Goal: Information Seeking & Learning: Learn about a topic

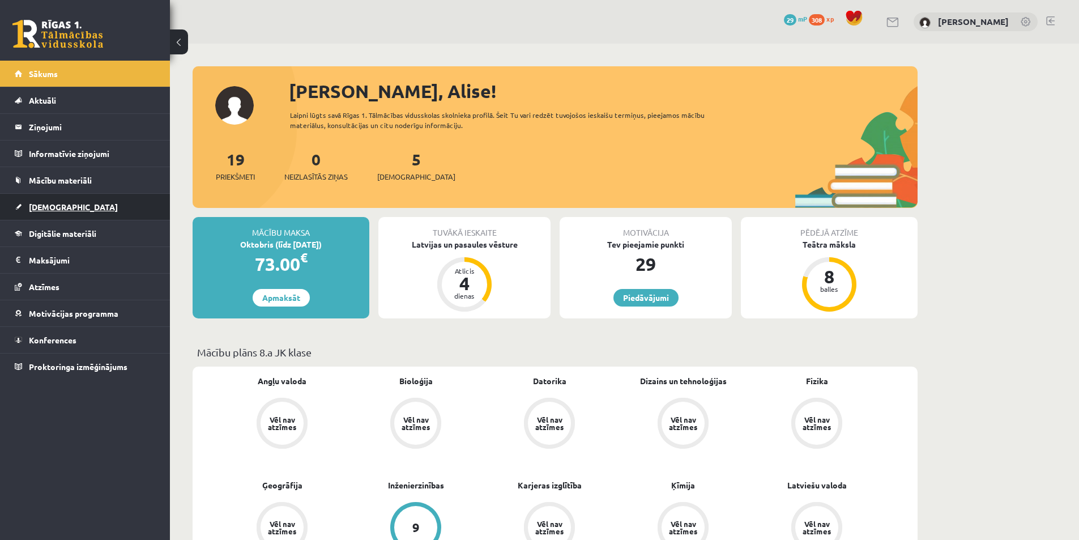
click at [60, 208] on span "[DEMOGRAPHIC_DATA]" at bounding box center [73, 207] width 89 height 10
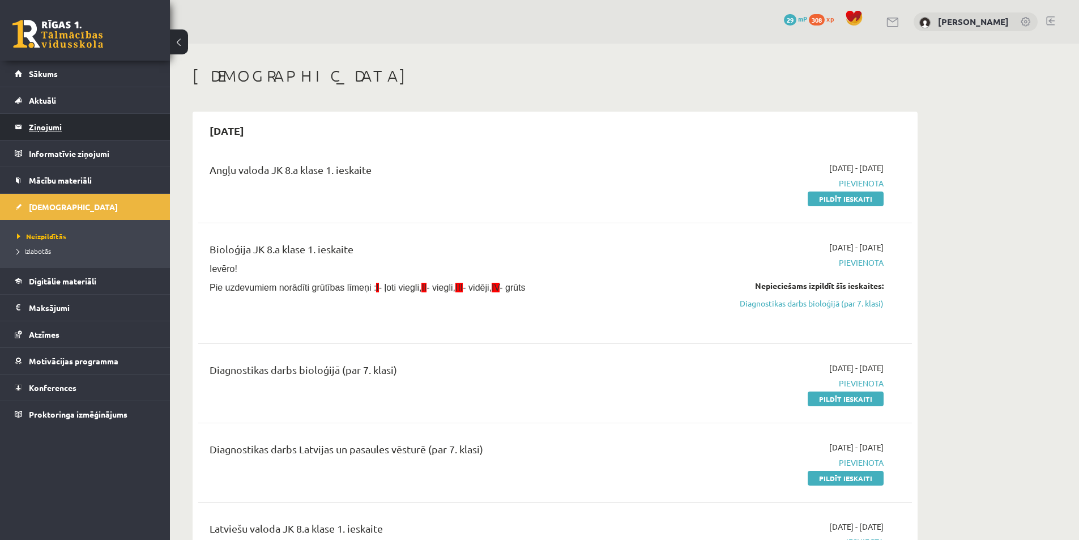
click at [54, 129] on legend "Ziņojumi 0" at bounding box center [92, 127] width 127 height 26
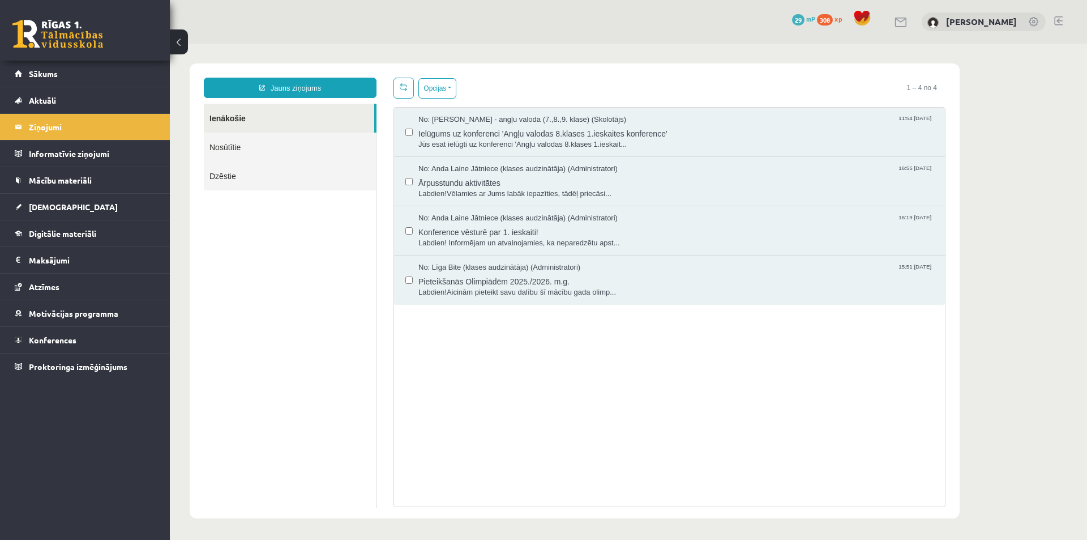
click at [220, 148] on link "Nosūtītie" at bounding box center [290, 147] width 172 height 29
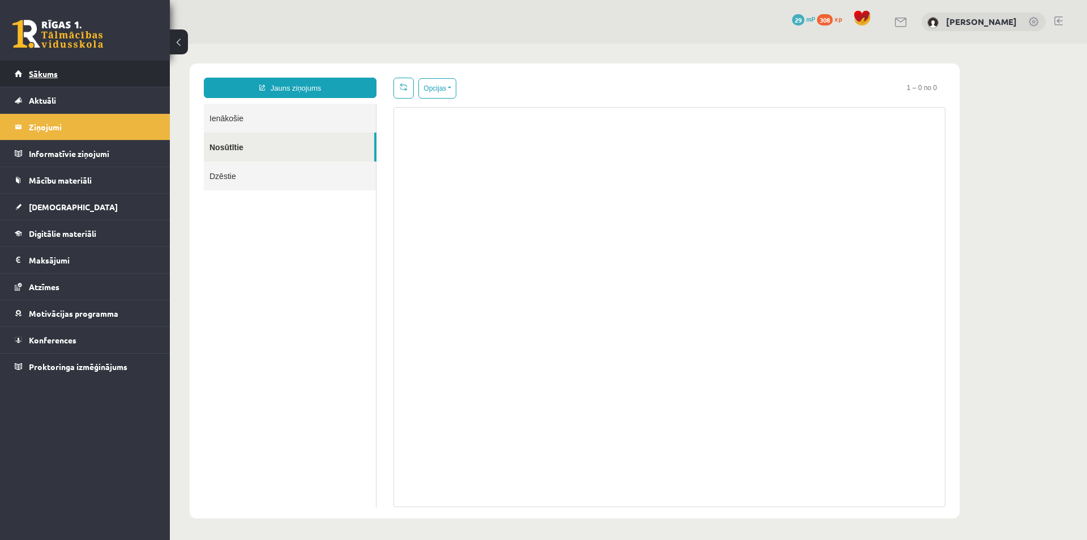
click at [45, 76] on span "Sākums" at bounding box center [43, 74] width 29 height 10
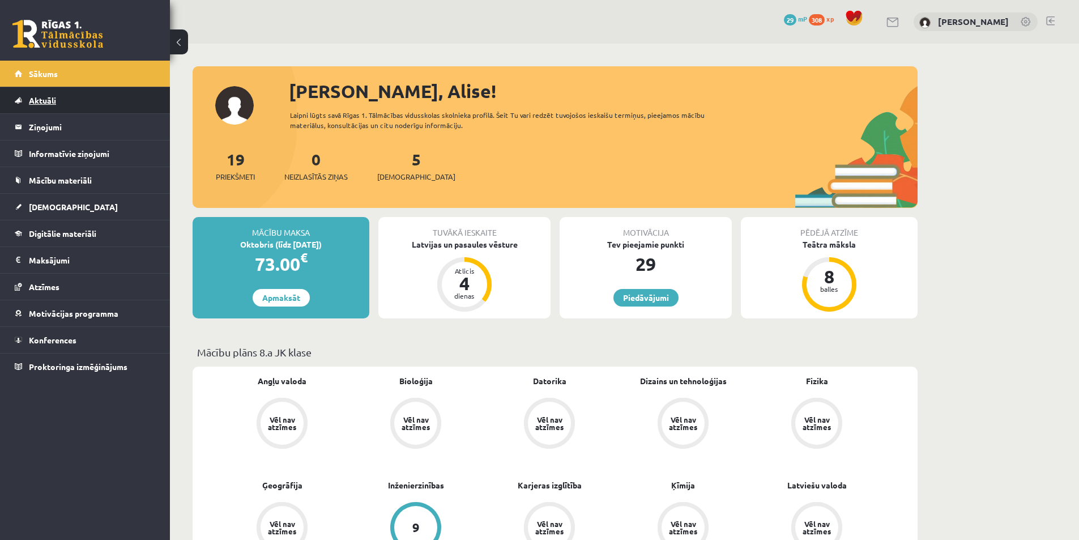
click at [52, 99] on span "Aktuāli" at bounding box center [42, 100] width 27 height 10
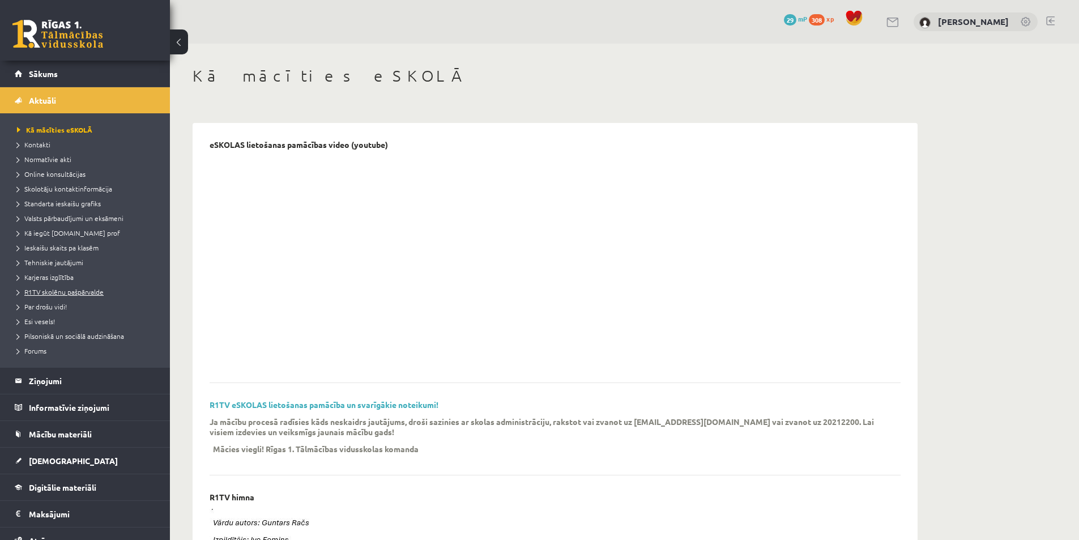
scroll to position [57, 0]
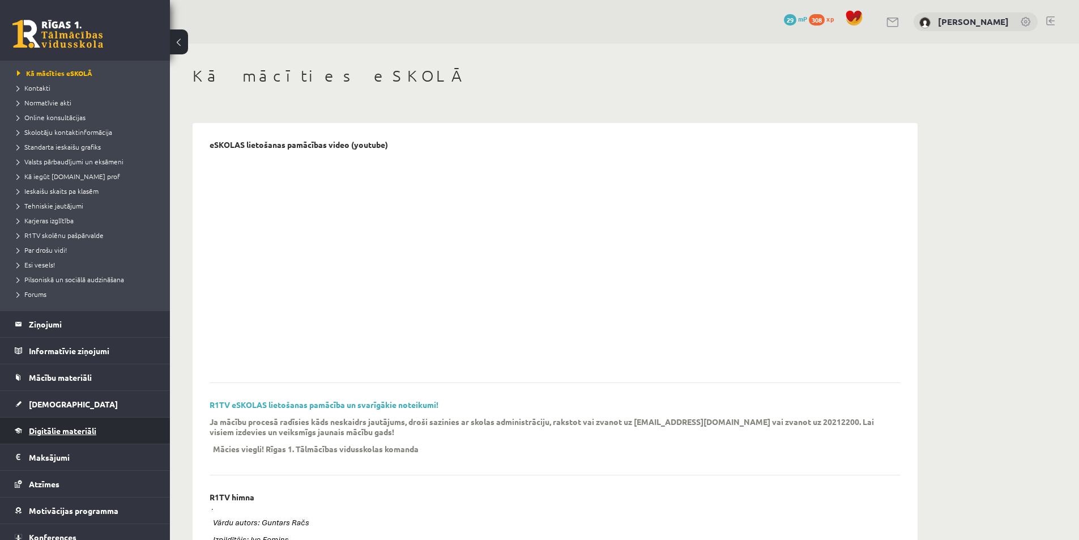
click at [69, 431] on span "Digitālie materiāli" at bounding box center [62, 430] width 67 height 10
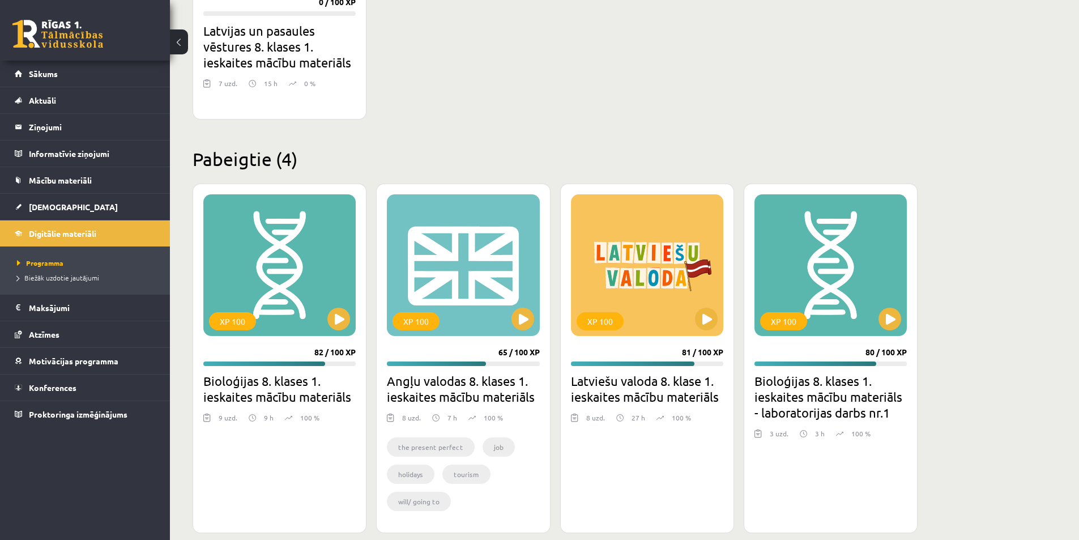
scroll to position [505, 0]
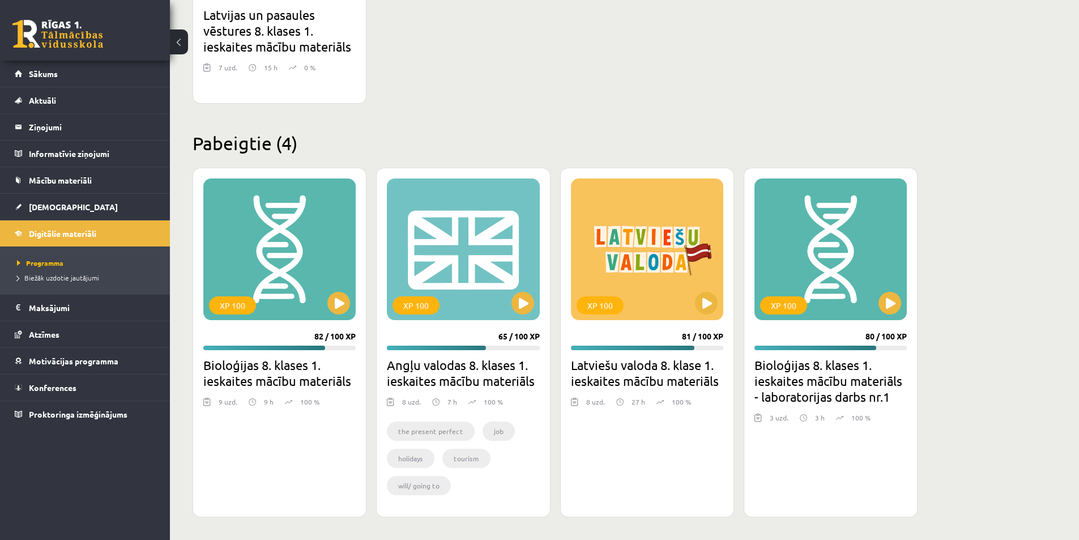
click at [280, 369] on h2 "Bioloģijas 8. klases 1. ieskaites mācību materiāls" at bounding box center [279, 373] width 152 height 32
click at [890, 301] on button at bounding box center [889, 303] width 23 height 23
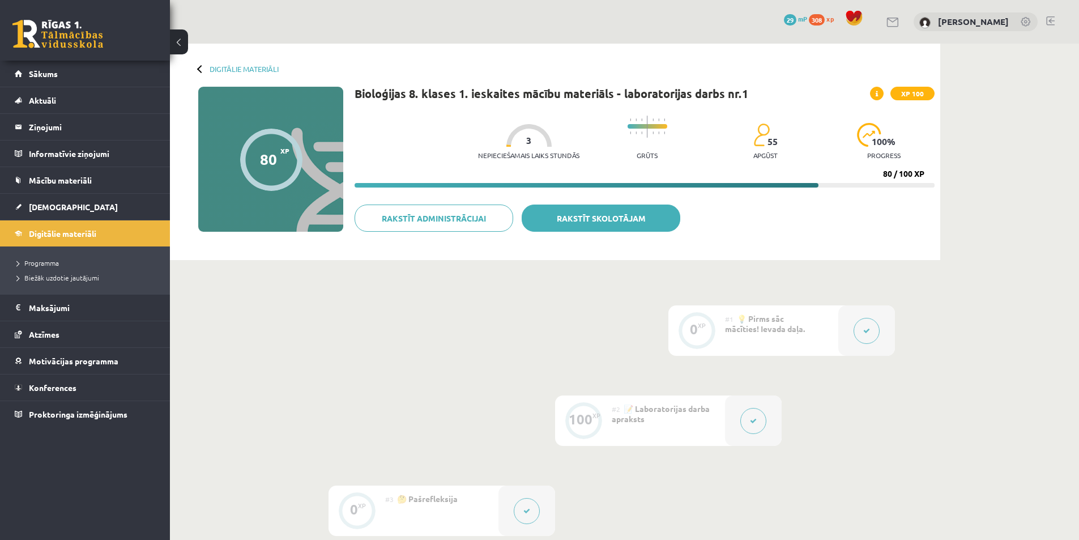
click at [626, 220] on link "Rakstīt skolotājam" at bounding box center [601, 217] width 159 height 27
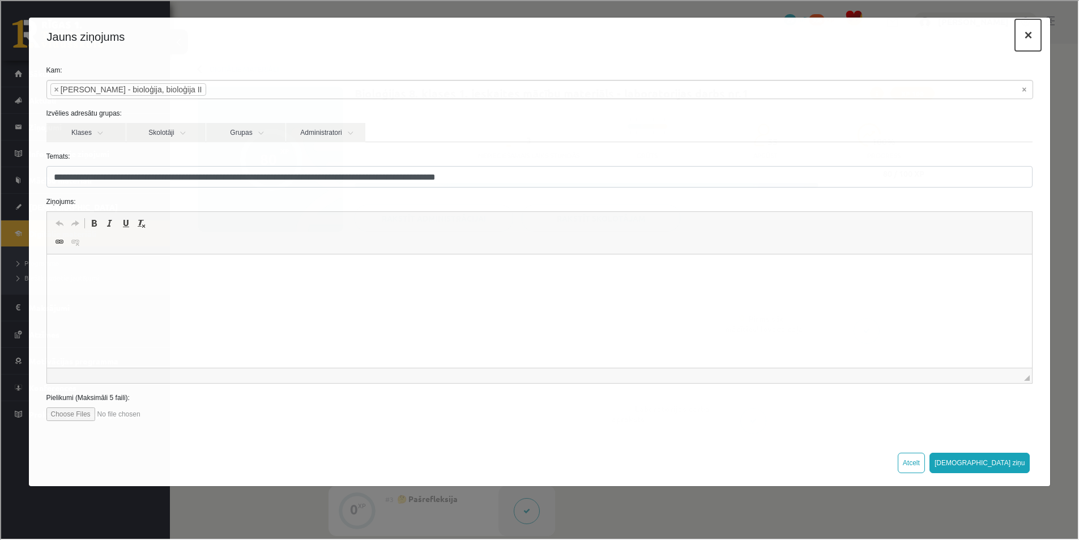
click at [1027, 32] on button "×" at bounding box center [1027, 34] width 26 height 32
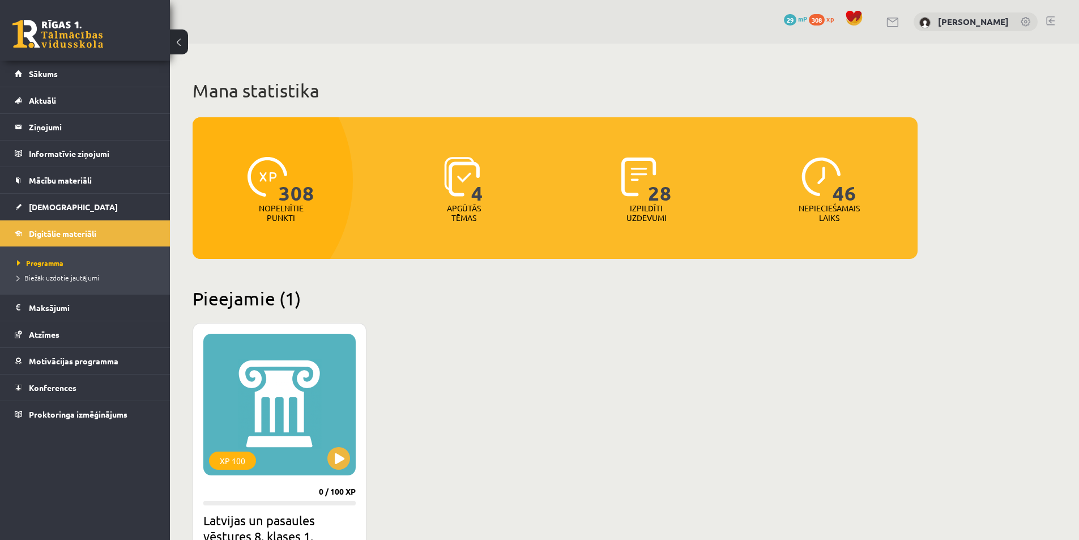
scroll to position [505, 0]
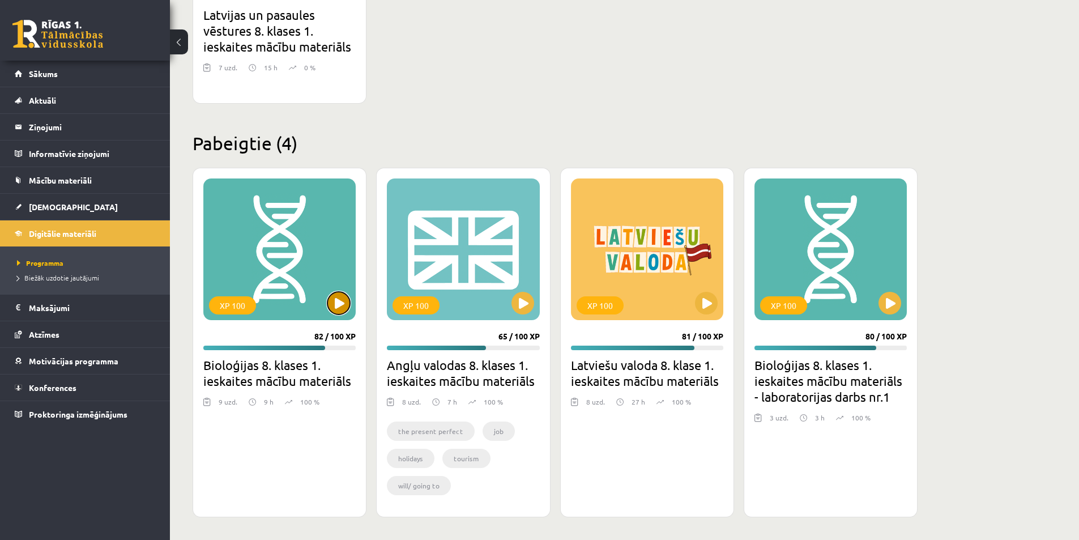
click at [341, 300] on button at bounding box center [338, 303] width 23 height 23
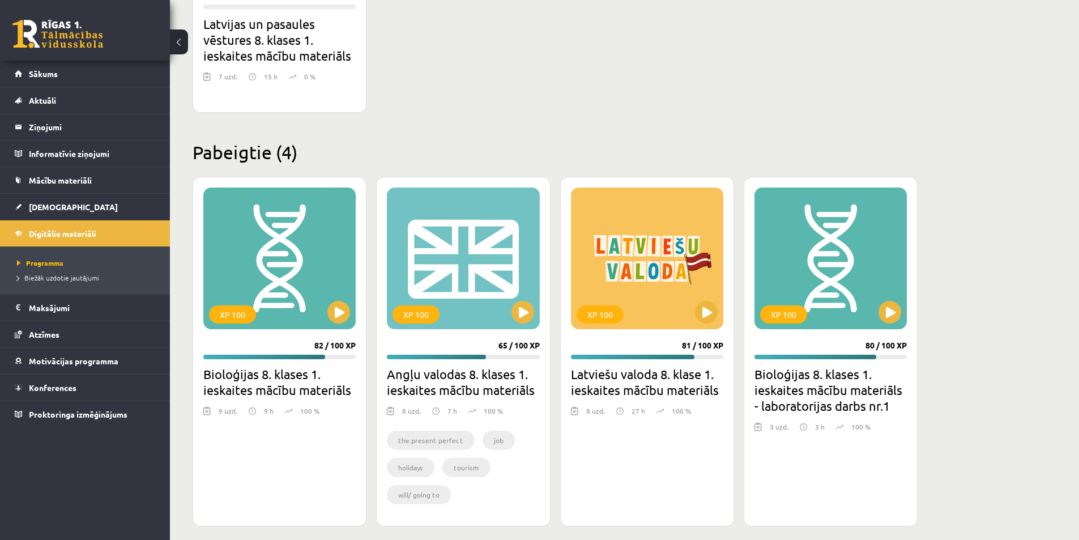
scroll to position [505, 0]
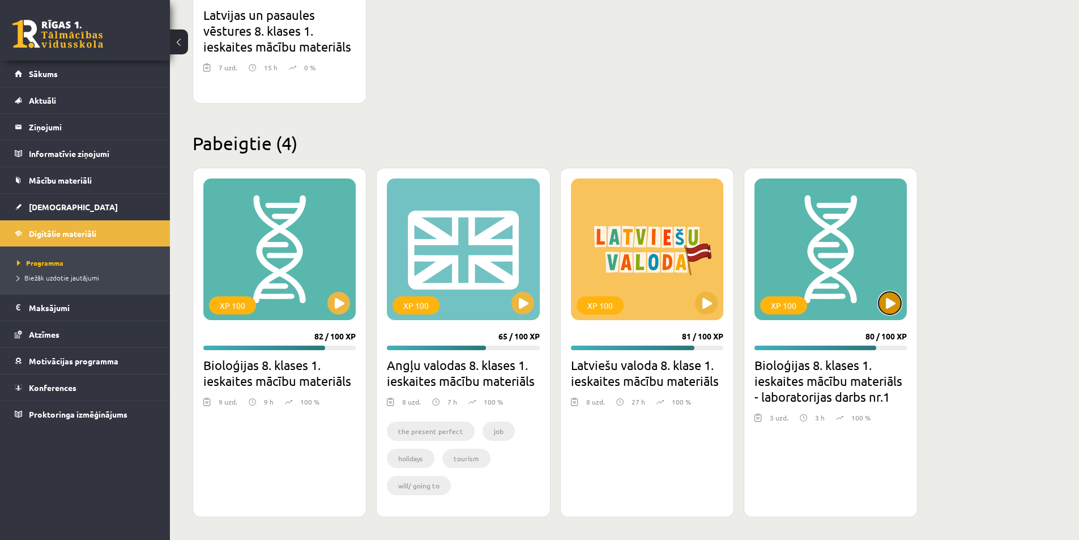
click at [894, 303] on button at bounding box center [889, 303] width 23 height 23
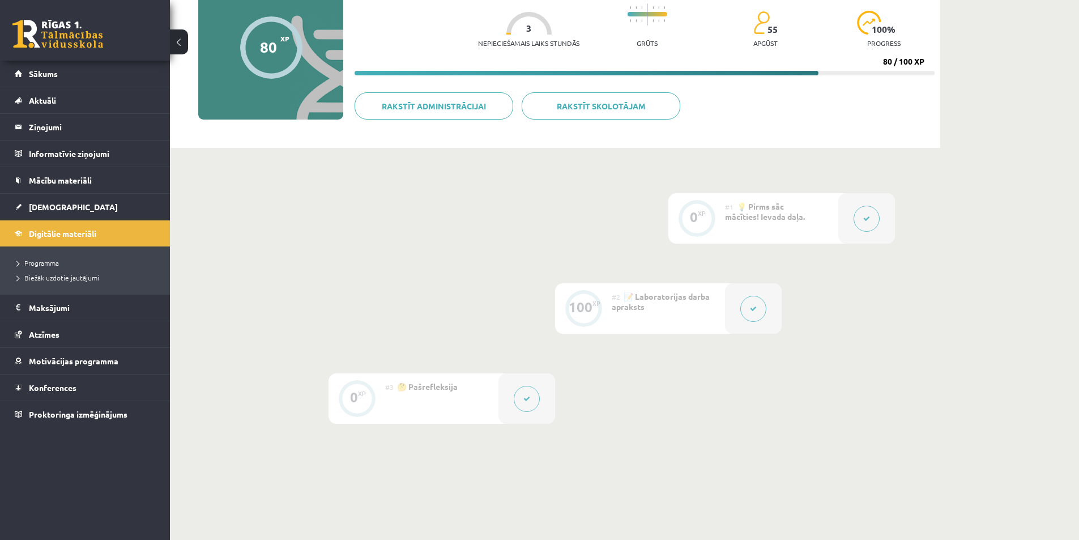
scroll to position [113, 0]
click at [634, 309] on span "📝 Laboratorijas darba apraksts" at bounding box center [661, 300] width 98 height 20
click at [581, 305] on div "100" at bounding box center [581, 306] width 24 height 10
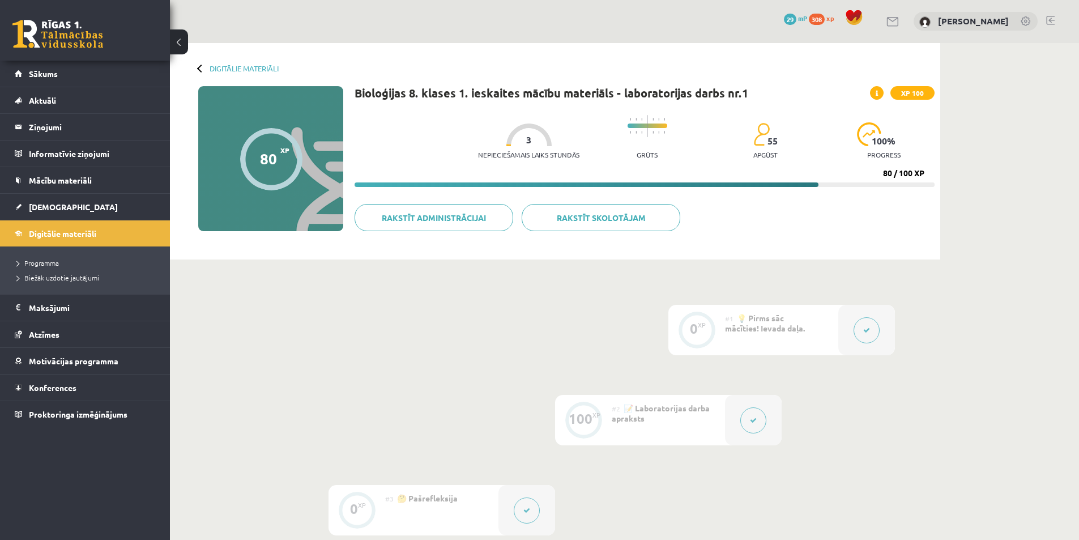
scroll to position [0, 0]
click at [53, 262] on span "Programma" at bounding box center [38, 262] width 42 height 9
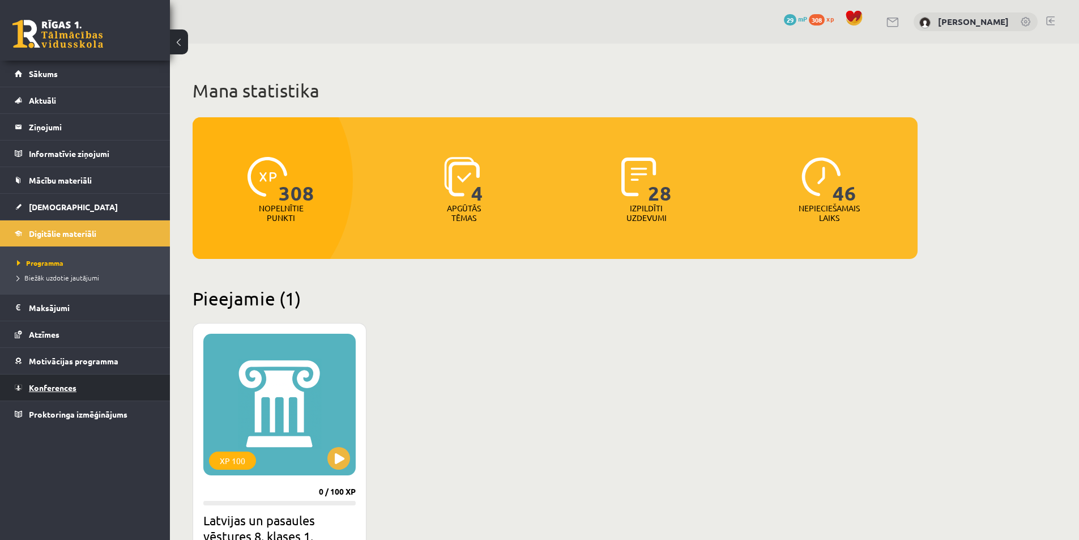
click at [74, 387] on span "Konferences" at bounding box center [53, 387] width 48 height 10
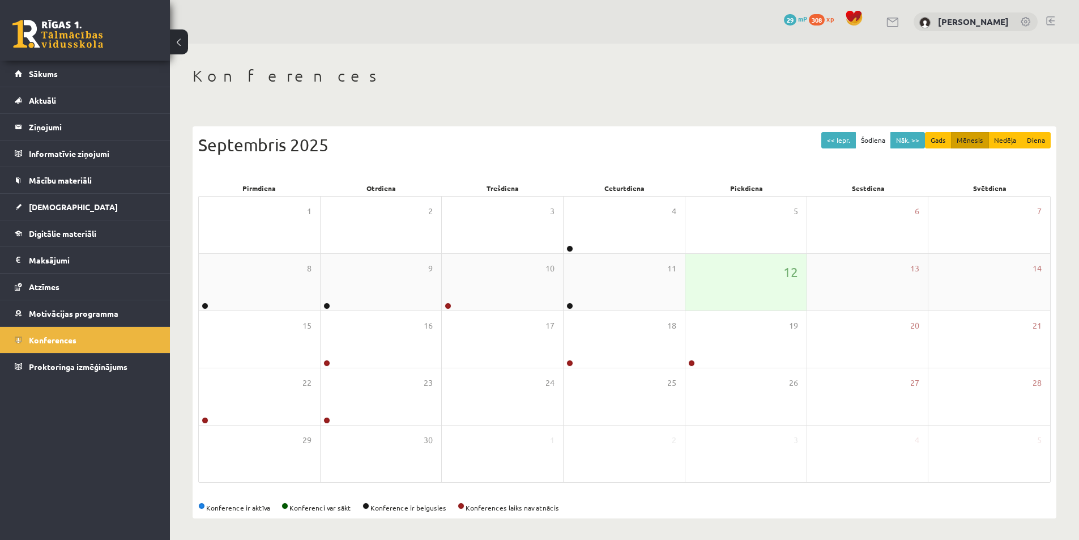
scroll to position [2, 0]
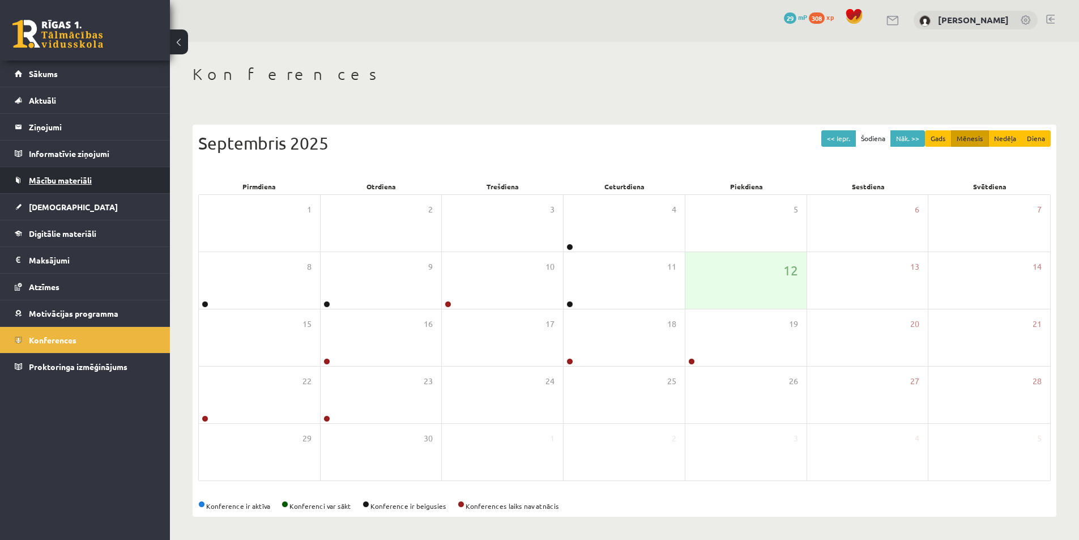
click at [71, 178] on span "Mācību materiāli" at bounding box center [60, 180] width 63 height 10
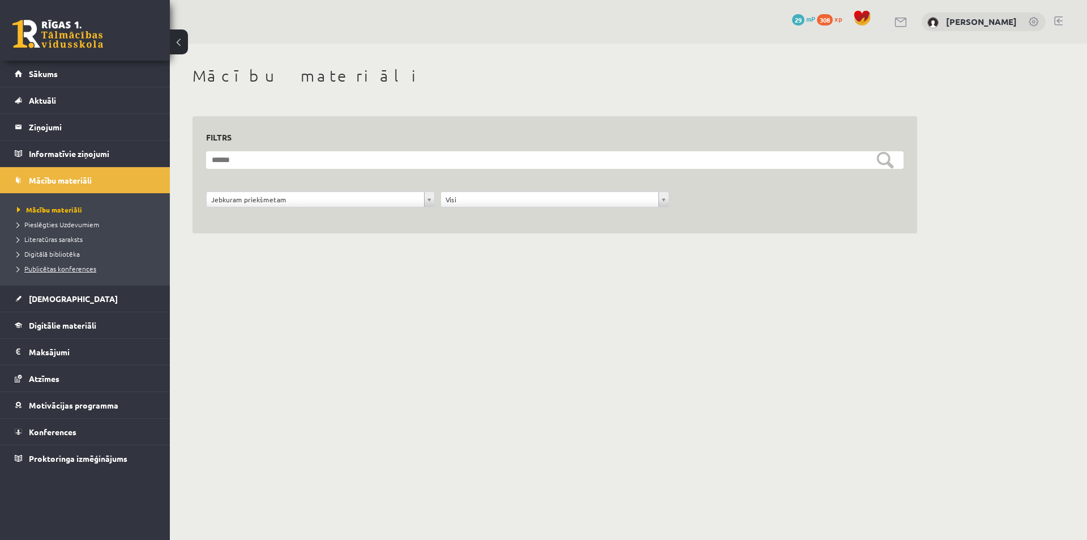
click at [87, 268] on span "Publicētas konferences" at bounding box center [56, 268] width 79 height 9
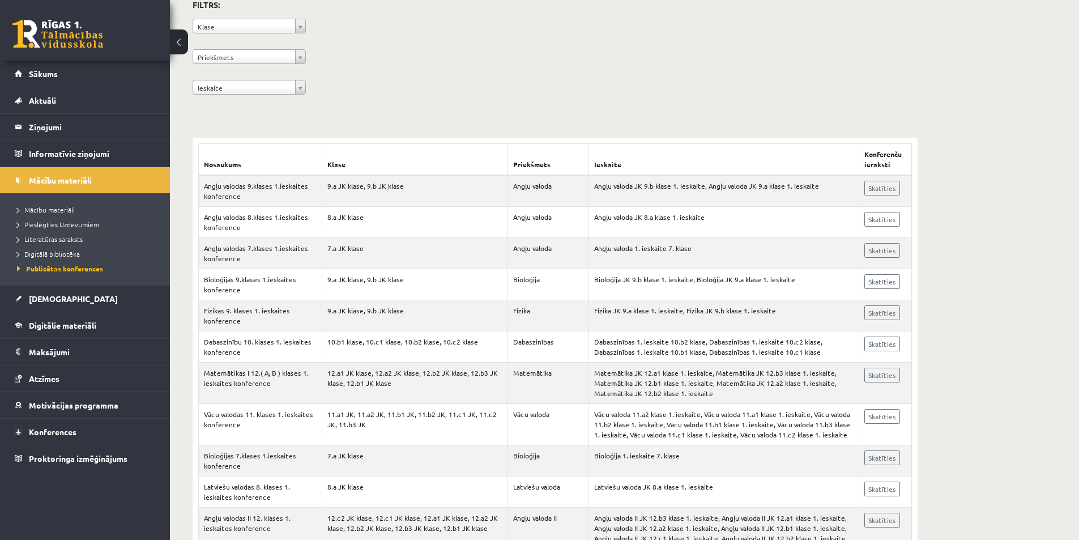
scroll to position [113, 0]
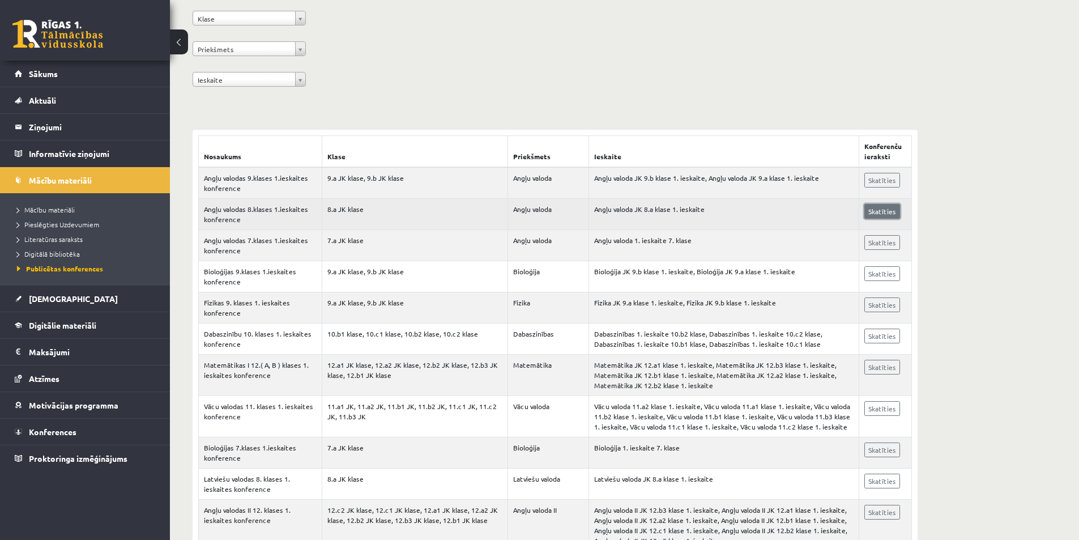
click at [885, 212] on link "Skatīties" at bounding box center [882, 211] width 36 height 15
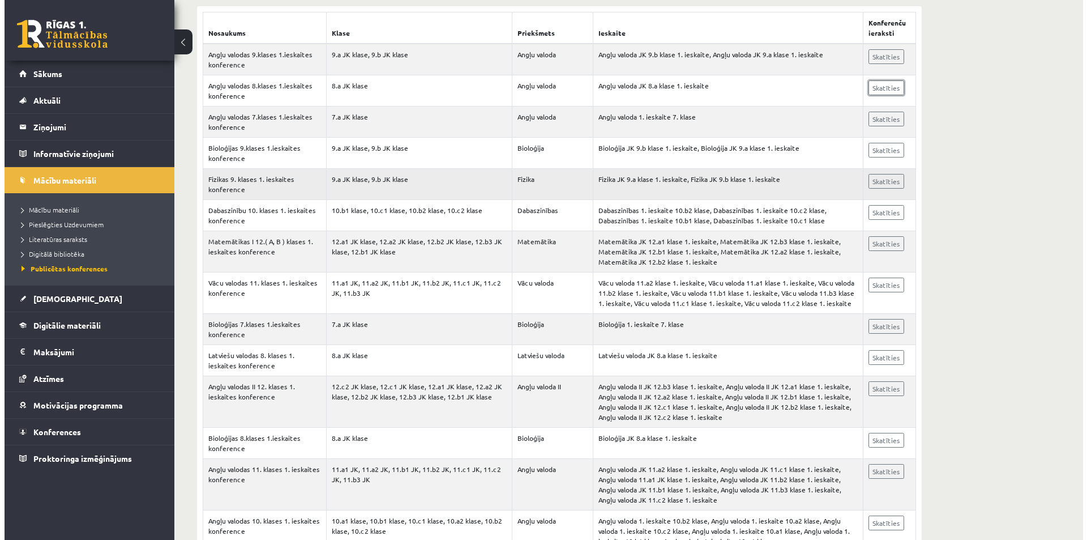
scroll to position [0, 0]
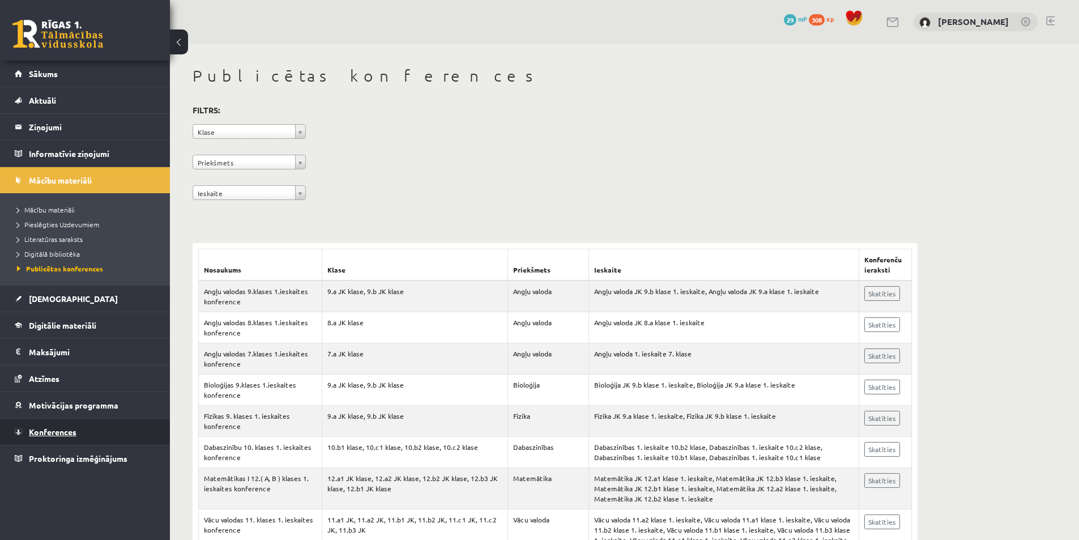
click at [63, 432] on span "Konferences" at bounding box center [53, 431] width 48 height 10
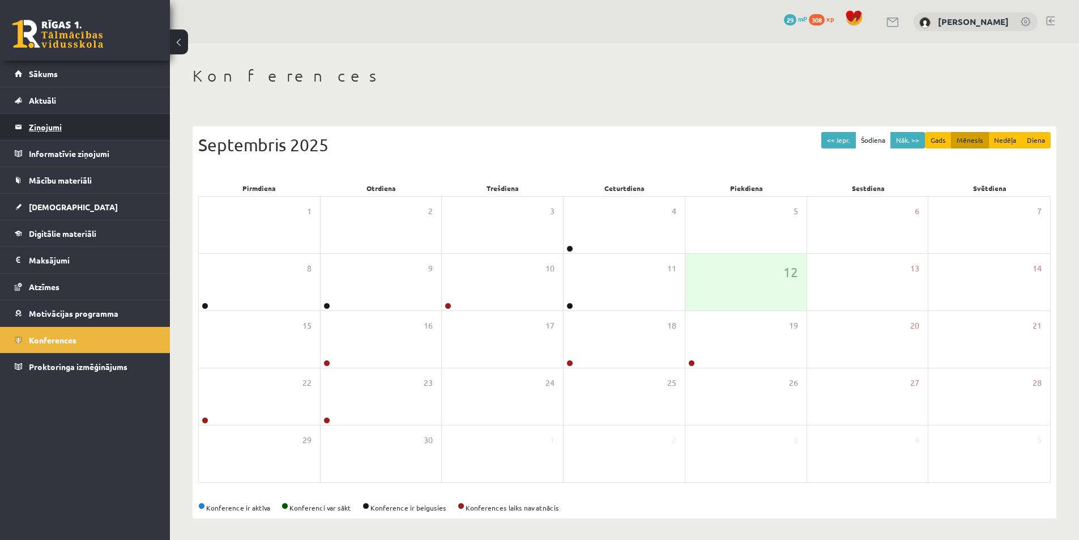
click at [54, 128] on legend "Ziņojumi 0" at bounding box center [92, 127] width 127 height 26
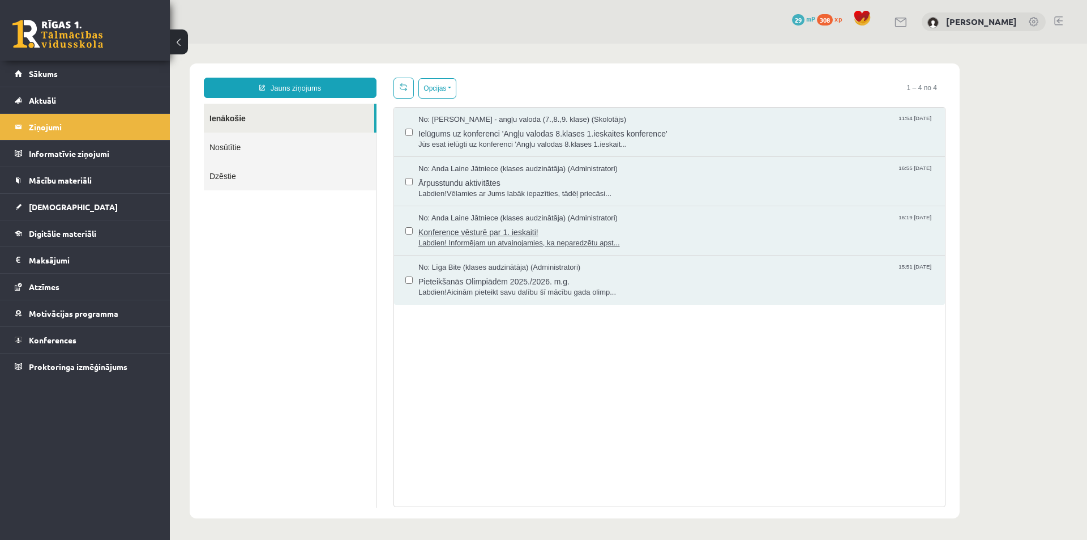
click at [447, 233] on span "Konference vēsturē par 1. ieskaiti!" at bounding box center [675, 231] width 515 height 14
click at [464, 229] on span "Konference vēsturē par 1. ieskaiti!" at bounding box center [675, 231] width 515 height 14
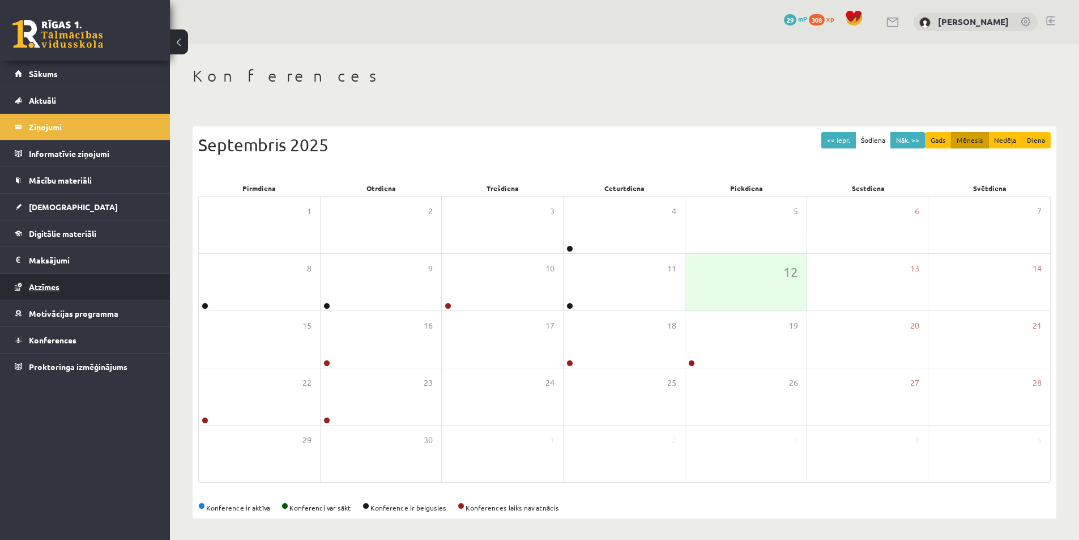
click at [53, 288] on span "Atzīmes" at bounding box center [44, 286] width 31 height 10
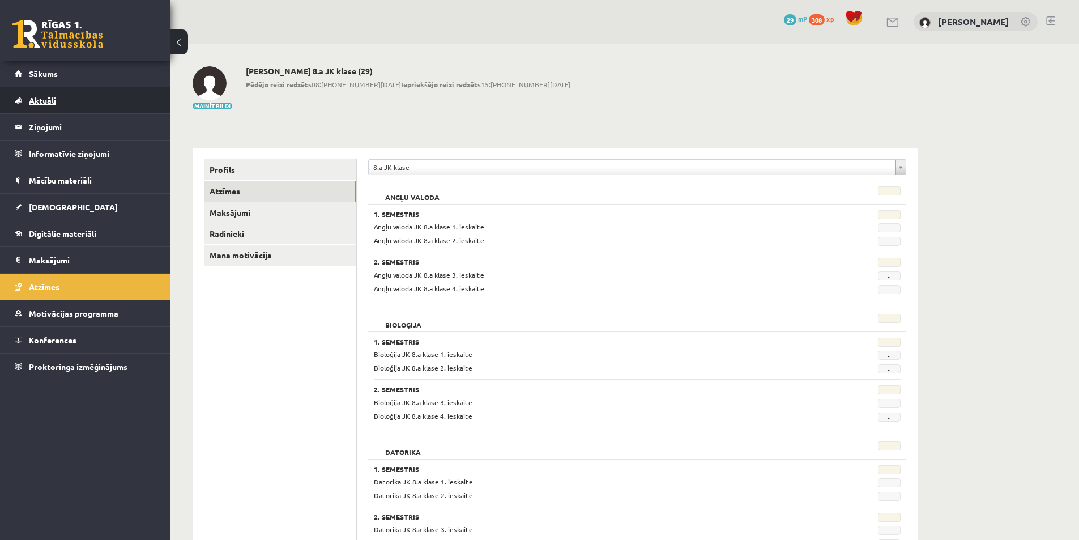
click at [51, 101] on span "Aktuāli" at bounding box center [42, 100] width 27 height 10
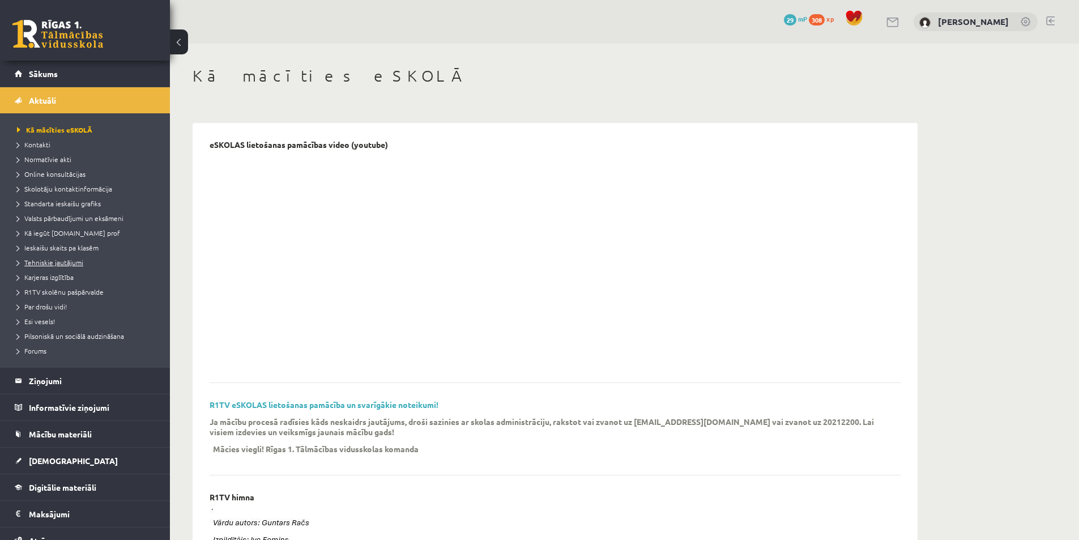
click at [73, 263] on span "Tehniskie jautājumi" at bounding box center [50, 262] width 66 height 9
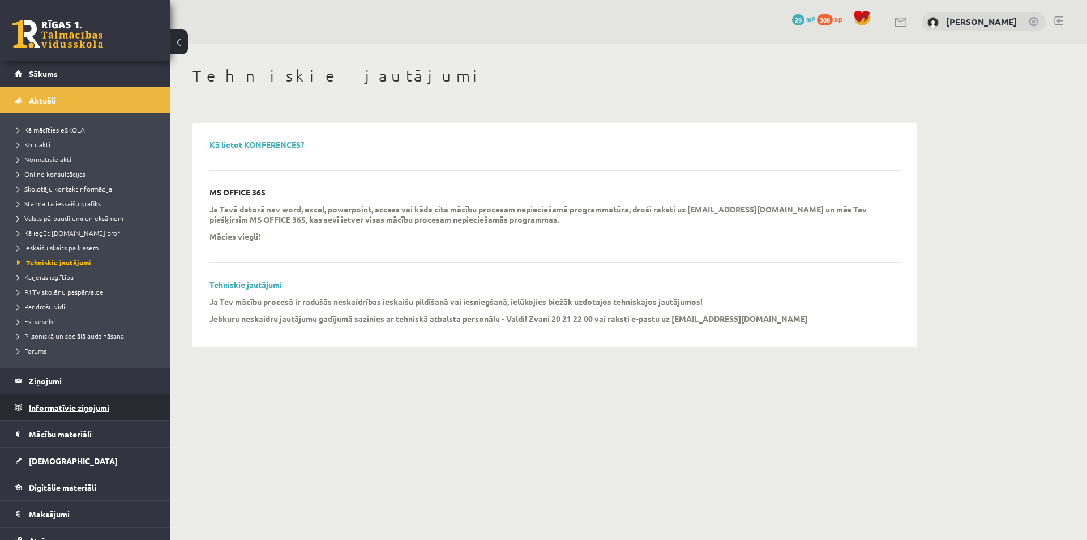
click at [92, 405] on legend "Informatīvie ziņojumi 0" at bounding box center [92, 407] width 127 height 26
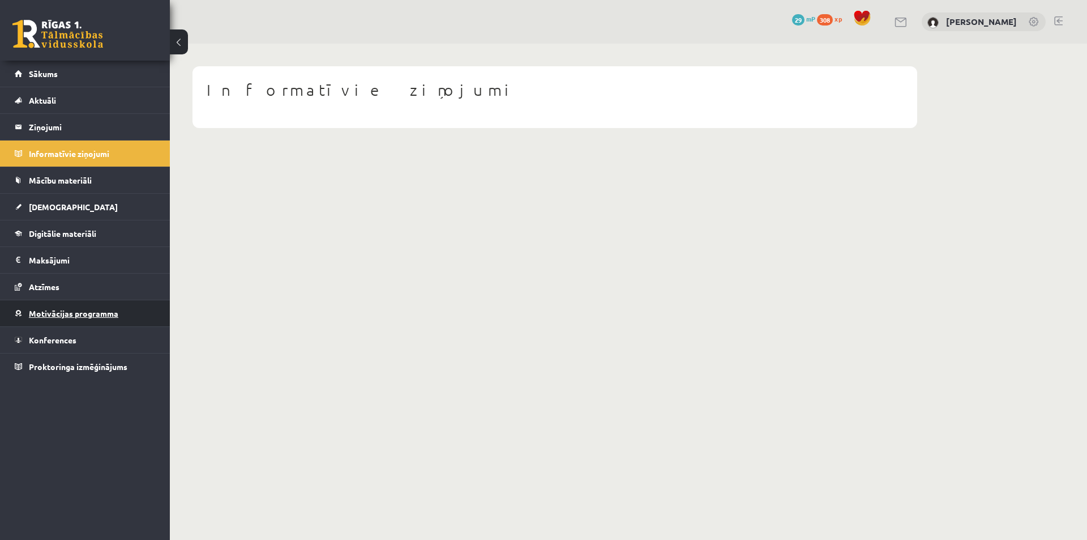
click at [110, 313] on span "Motivācijas programma" at bounding box center [73, 313] width 89 height 10
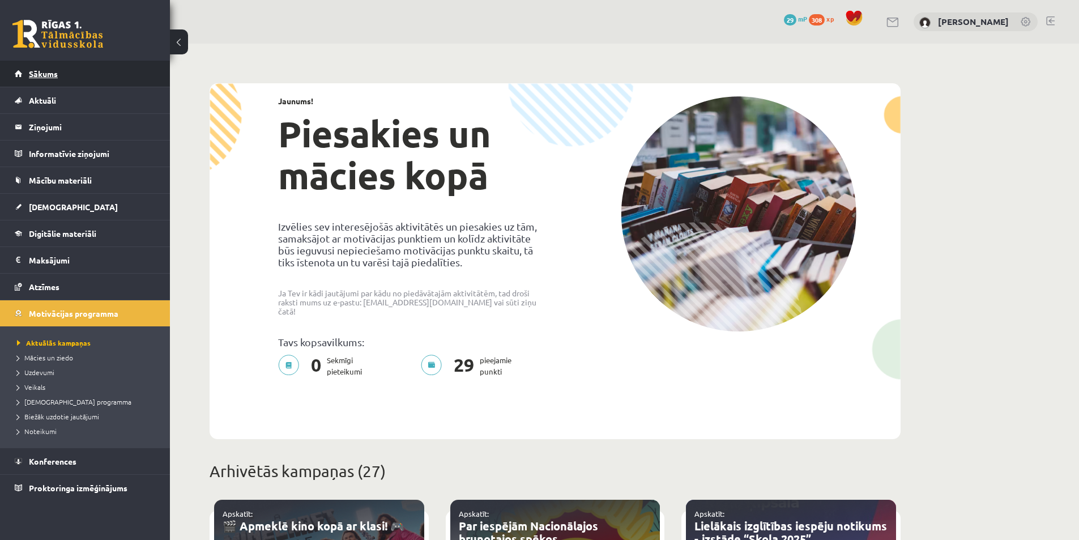
click at [47, 75] on span "Sākums" at bounding box center [43, 74] width 29 height 10
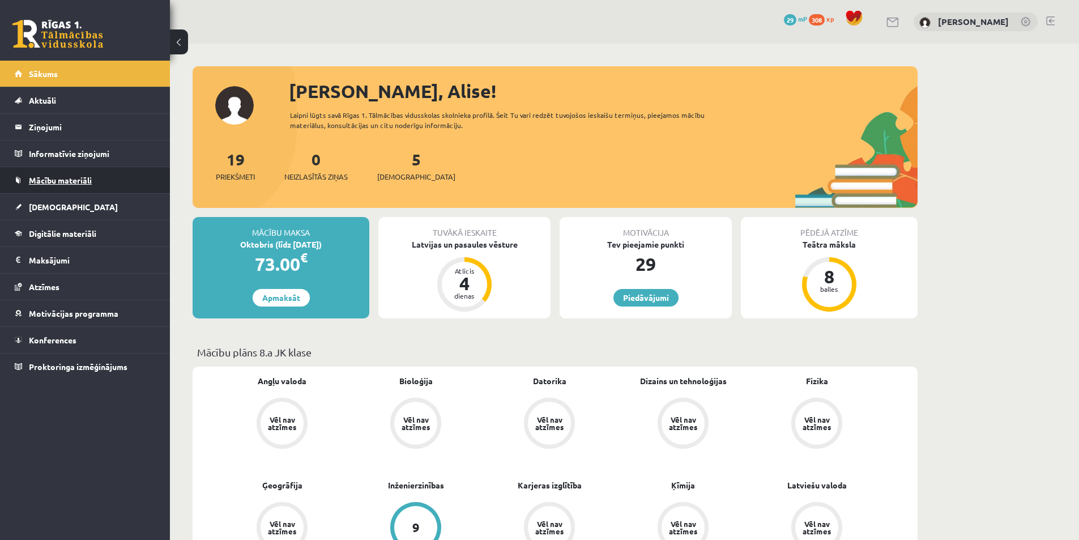
click at [63, 181] on span "Mācību materiāli" at bounding box center [60, 180] width 63 height 10
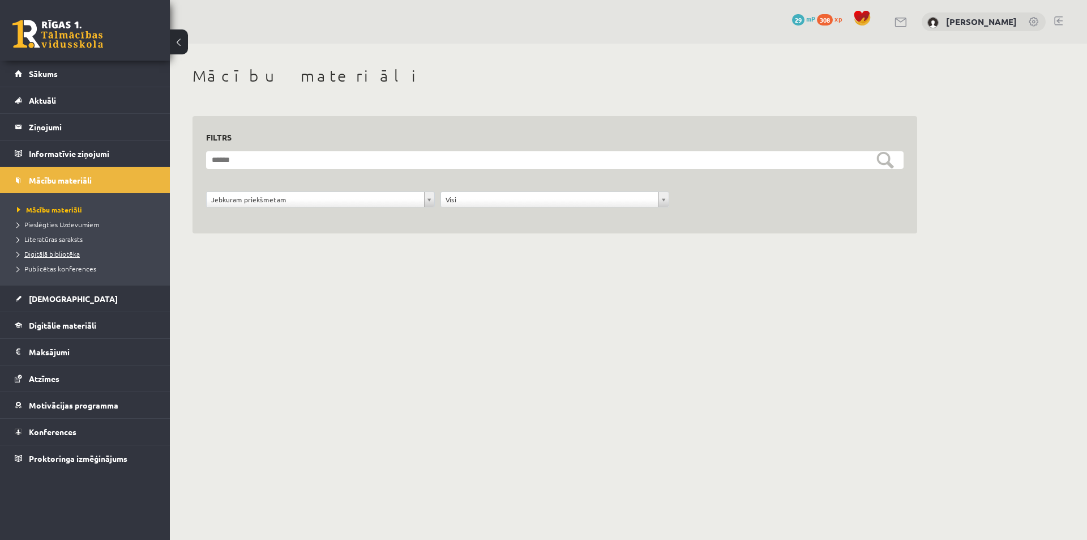
click at [71, 252] on span "Digitālā bibliotēka" at bounding box center [48, 253] width 63 height 9
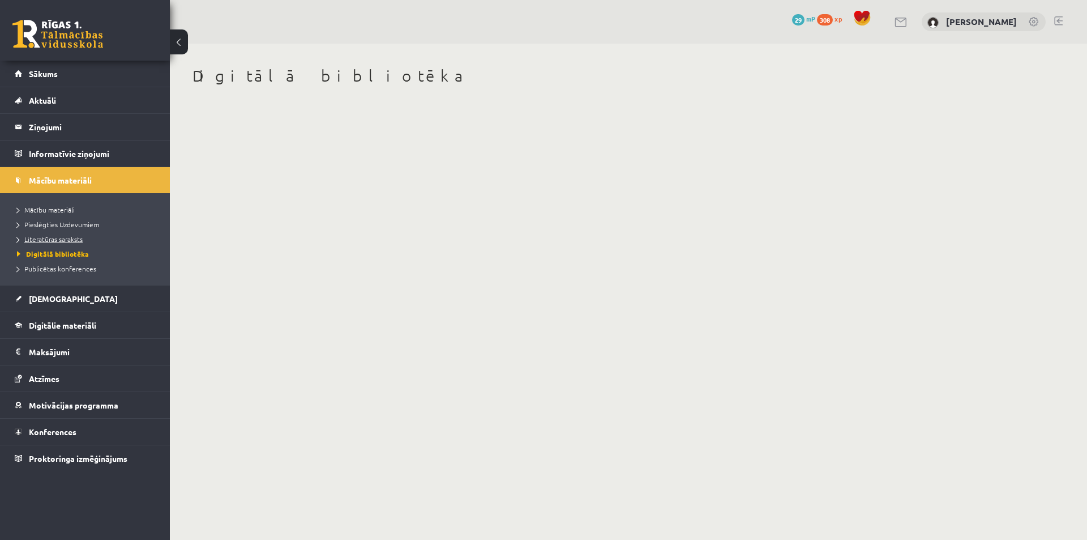
click at [74, 237] on span "Literatūras saraksts" at bounding box center [50, 238] width 66 height 9
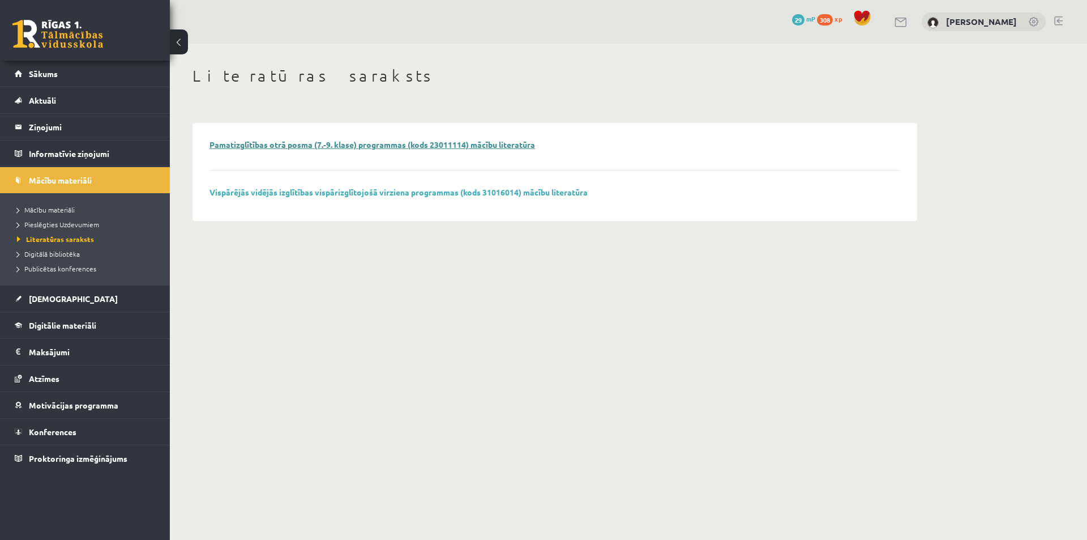
click at [458, 144] on link "Pamatizglītības otrā posma (7.-9. klase) programmas (kods 23011114) mācību lite…" at bounding box center [373, 144] width 326 height 10
click at [57, 211] on span "Mācību materiāli" at bounding box center [46, 209] width 58 height 9
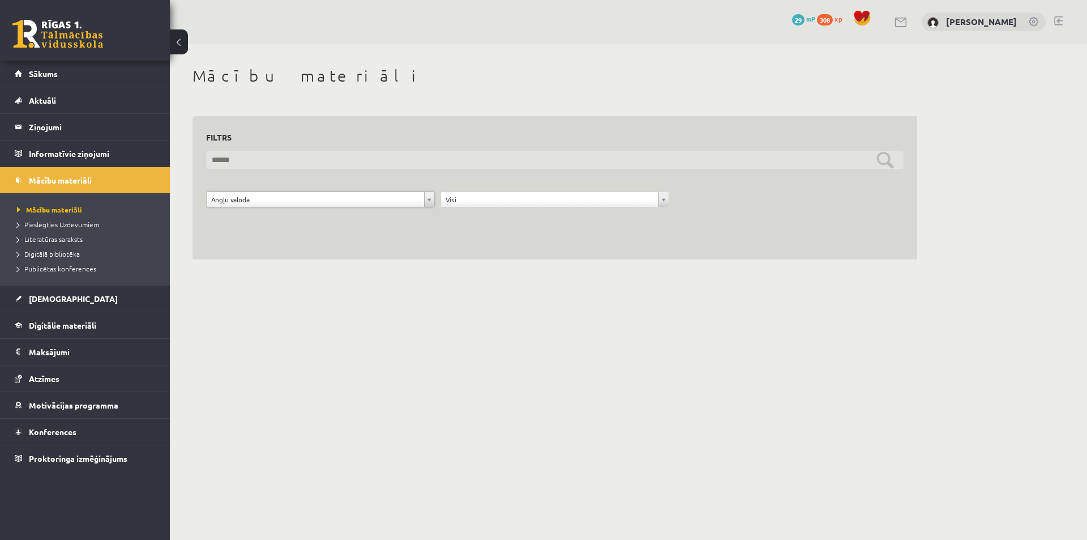
click at [393, 159] on input "text" at bounding box center [555, 160] width 698 height 18
type input "*********"
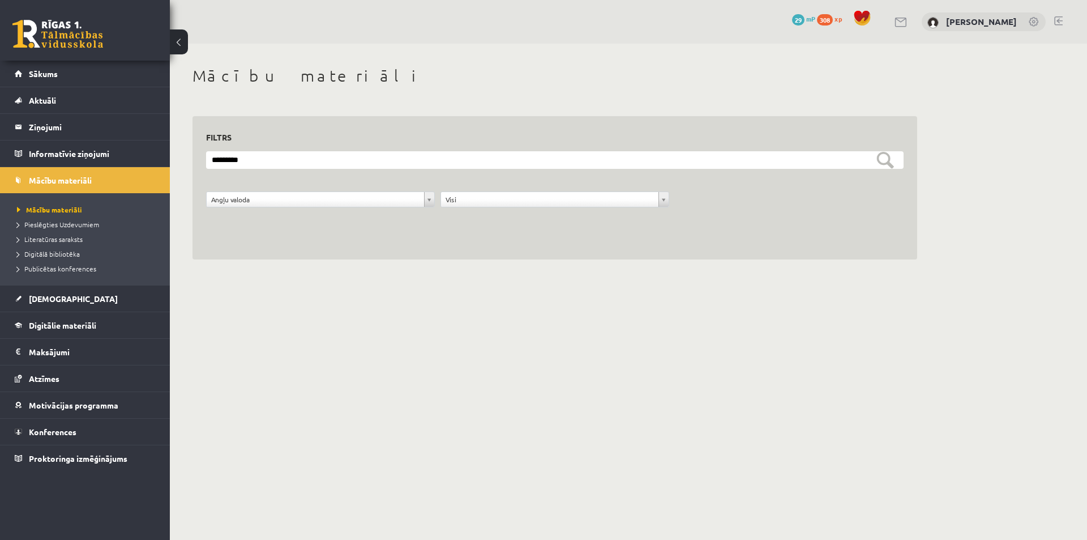
click at [794, 341] on body "0 Dāvanas 29 mP 308 xp [PERSON_NAME] Sākums Aktuāli Kā mācīties eSKOLĀ Kontakti…" at bounding box center [543, 270] width 1087 height 540
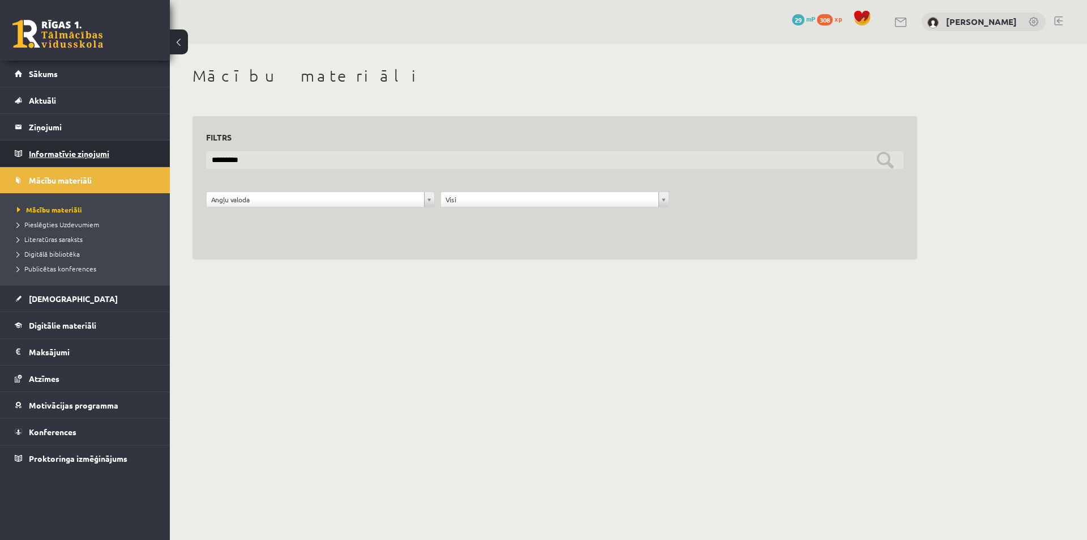
drag, startPoint x: 289, startPoint y: 159, endPoint x: 118, endPoint y: 156, distance: 171.6
click at [118, 156] on div "0 Dāvanas 29 mP 308 xp [PERSON_NAME] Sākums Aktuāli Kā mācīties eSKOLĀ Kontakti…" at bounding box center [543, 141] width 1087 height 282
click at [232, 161] on input "*********" at bounding box center [555, 160] width 698 height 18
drag, startPoint x: 250, startPoint y: 160, endPoint x: 204, endPoint y: 162, distance: 46.5
click at [204, 162] on div "**********" at bounding box center [555, 188] width 725 height 144
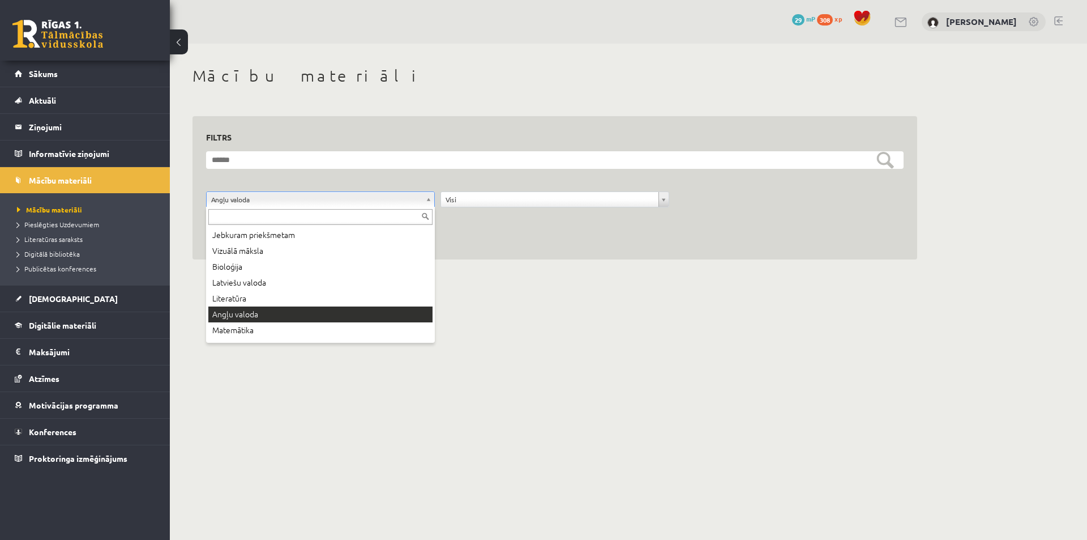
click at [262, 216] on input "text" at bounding box center [320, 217] width 224 height 16
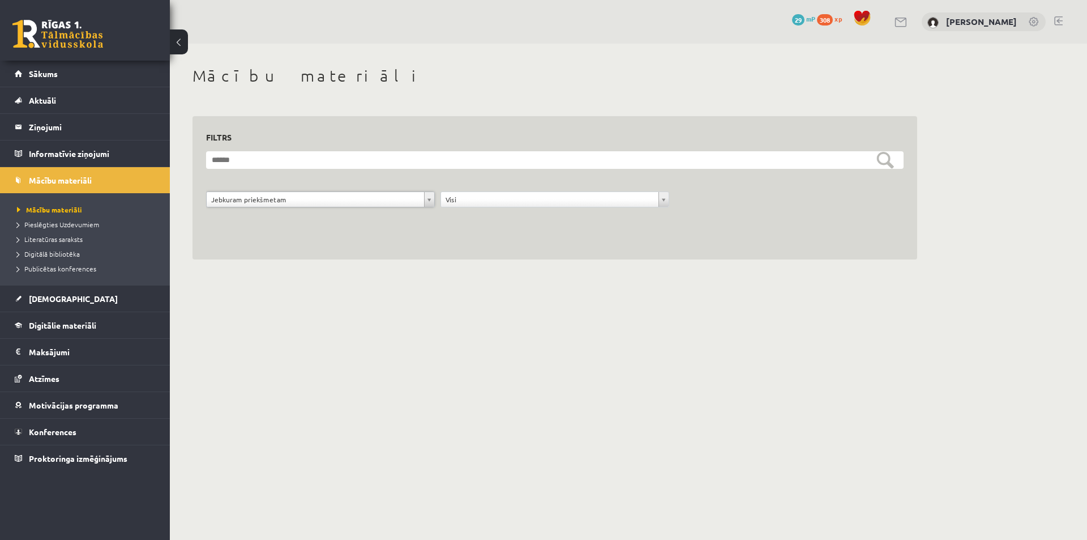
click at [536, 306] on body "0 Dāvanas 29 mP 308 xp [PERSON_NAME] Sākums Aktuāli Kā mācīties eSKOLĀ Kontakti…" at bounding box center [543, 270] width 1087 height 540
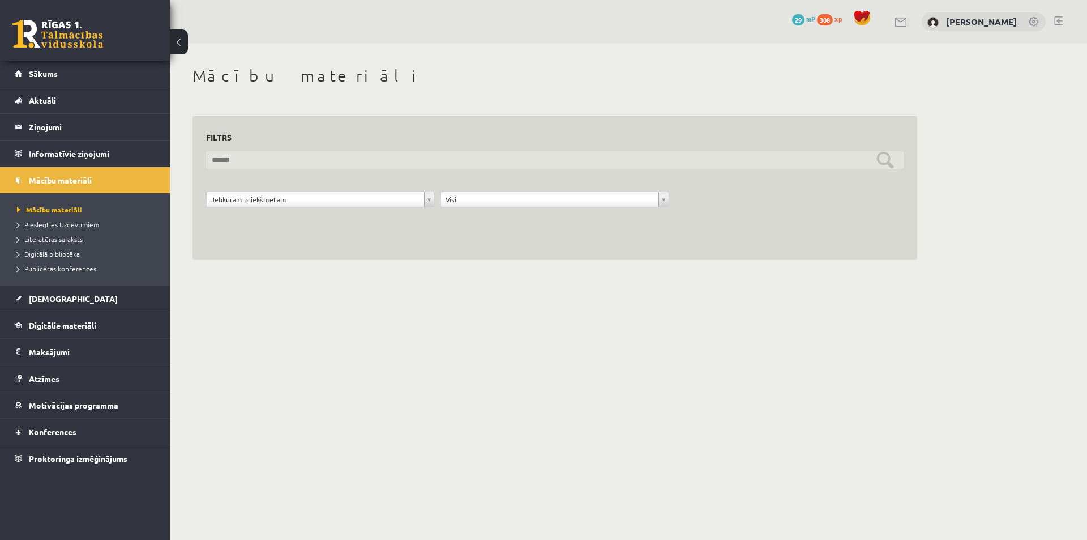
click at [882, 160] on input "text" at bounding box center [555, 160] width 698 height 18
click at [883, 160] on input "text" at bounding box center [555, 160] width 698 height 18
click at [383, 165] on input "text" at bounding box center [555, 160] width 698 height 18
click at [281, 157] on input "text" at bounding box center [555, 160] width 698 height 18
click at [244, 158] on input "text" at bounding box center [555, 160] width 698 height 18
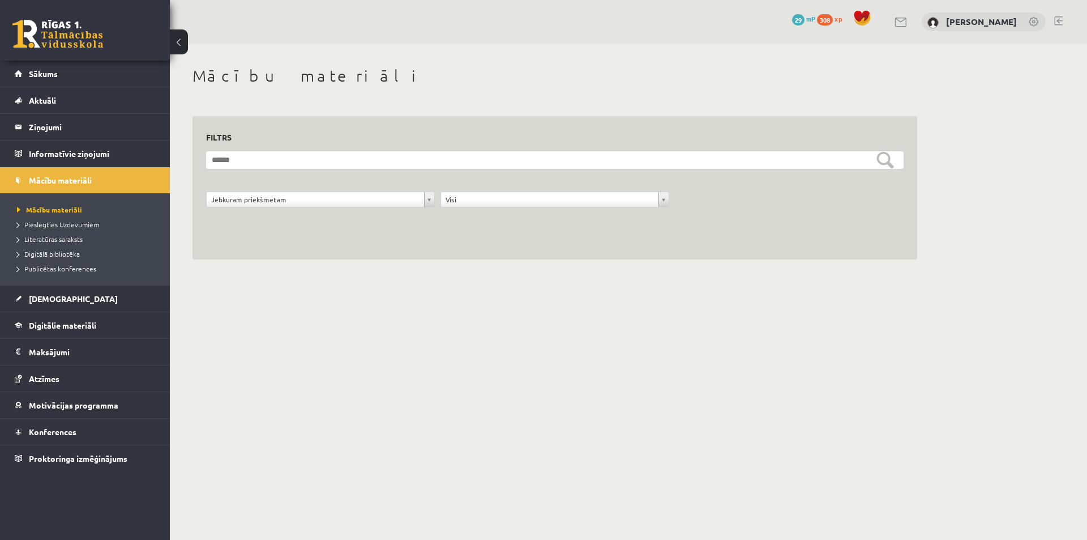
drag, startPoint x: 914, startPoint y: 160, endPoint x: 905, endPoint y: 159, distance: 8.5
click at [912, 160] on div "**********" at bounding box center [555, 188] width 725 height 144
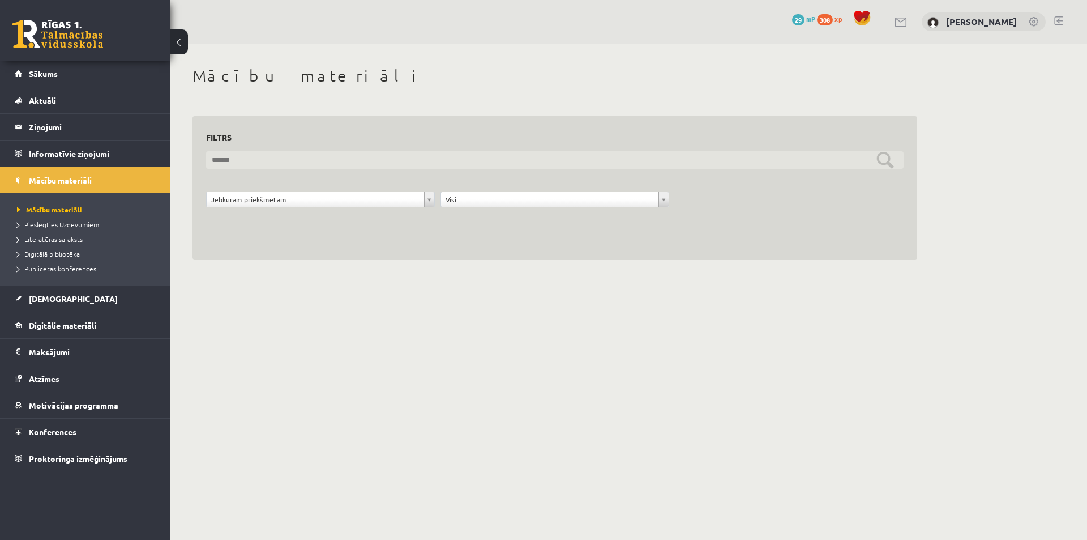
click at [885, 157] on input "text" at bounding box center [555, 160] width 698 height 18
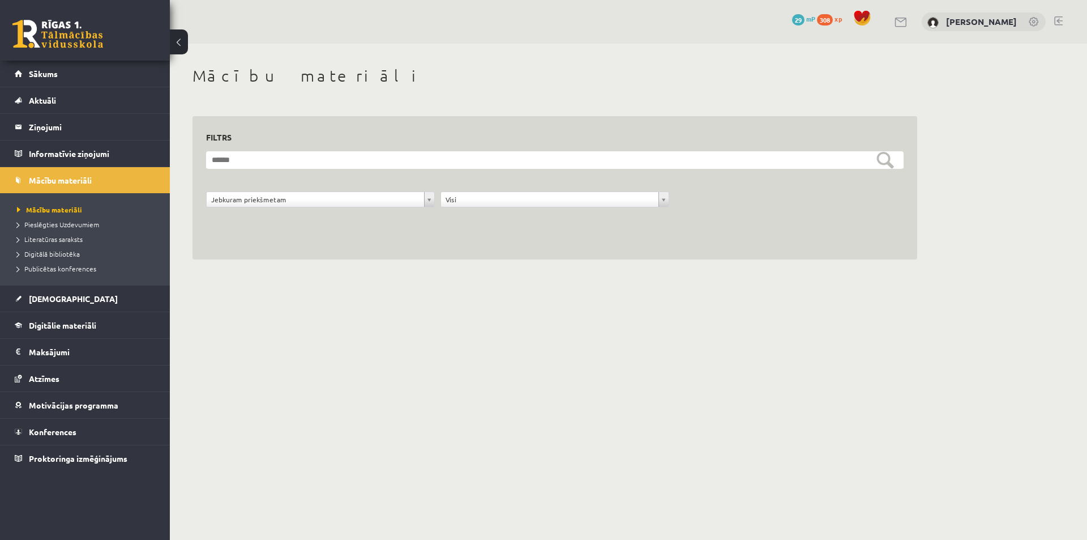
click at [1042, 159] on div "**********" at bounding box center [628, 163] width 917 height 238
click at [211, 276] on div "**********" at bounding box center [555, 163] width 770 height 238
click at [57, 297] on span "[DEMOGRAPHIC_DATA]" at bounding box center [73, 298] width 89 height 10
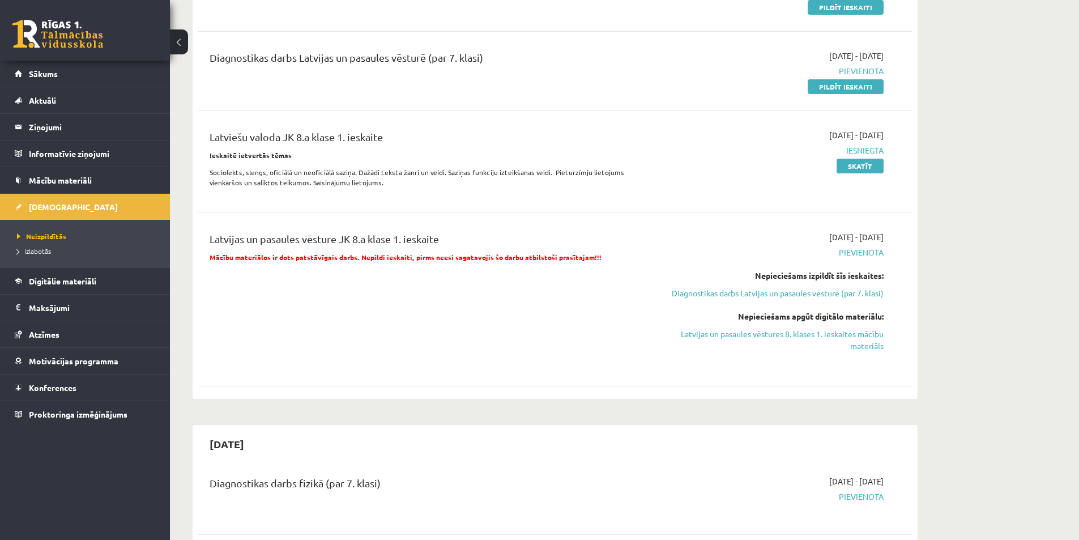
scroll to position [396, 0]
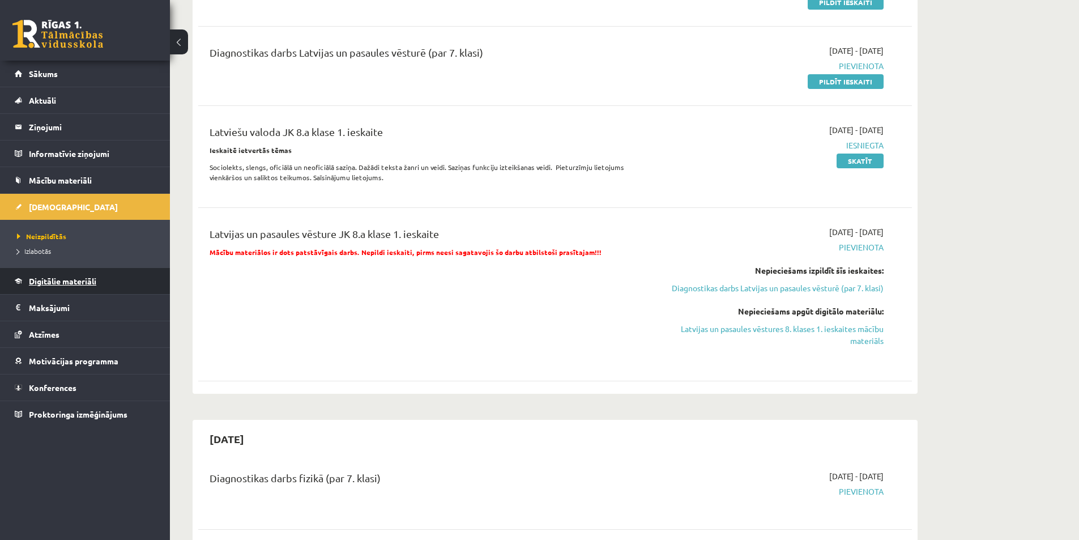
click at [93, 282] on span "Digitālie materiāli" at bounding box center [62, 281] width 67 height 10
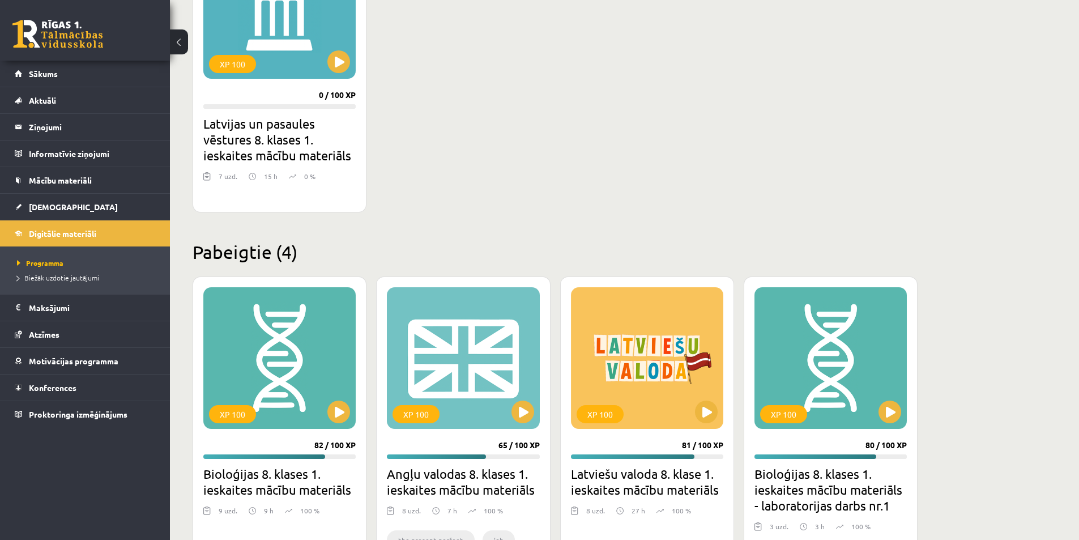
click at [469, 155] on div "XP 100 0 / 100 XP Latvijas un pasaules vēstures 8. klases 1. ieskaites mācību m…" at bounding box center [555, 69] width 725 height 286
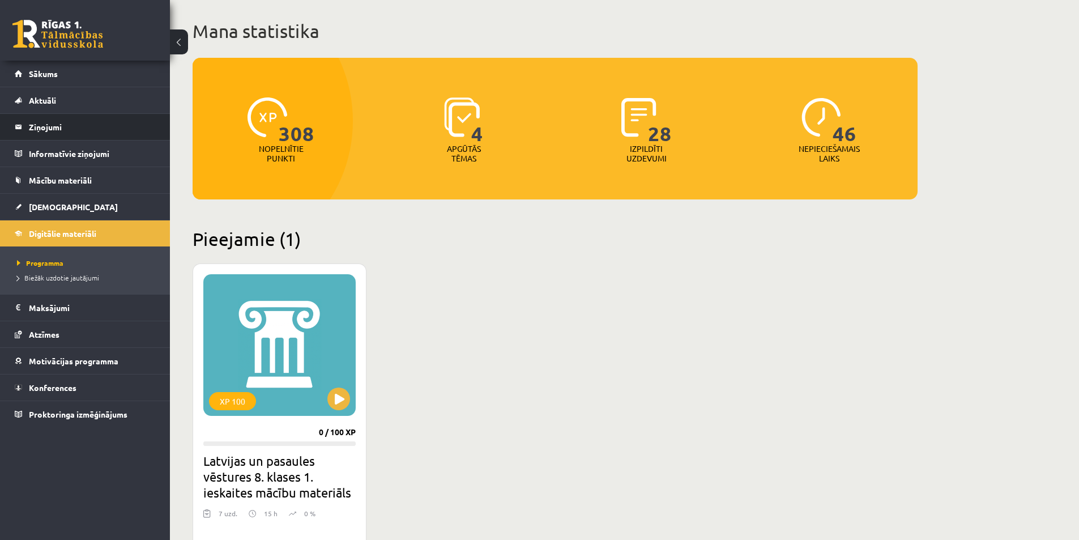
scroll to position [57, 0]
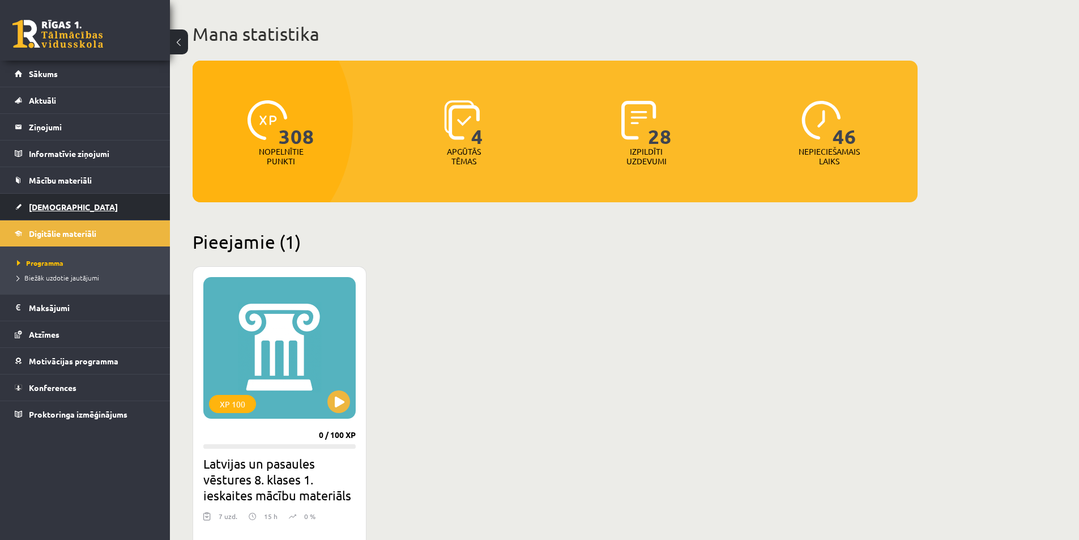
click at [48, 209] on span "[DEMOGRAPHIC_DATA]" at bounding box center [73, 207] width 89 height 10
